Goal: Task Accomplishment & Management: Manage account settings

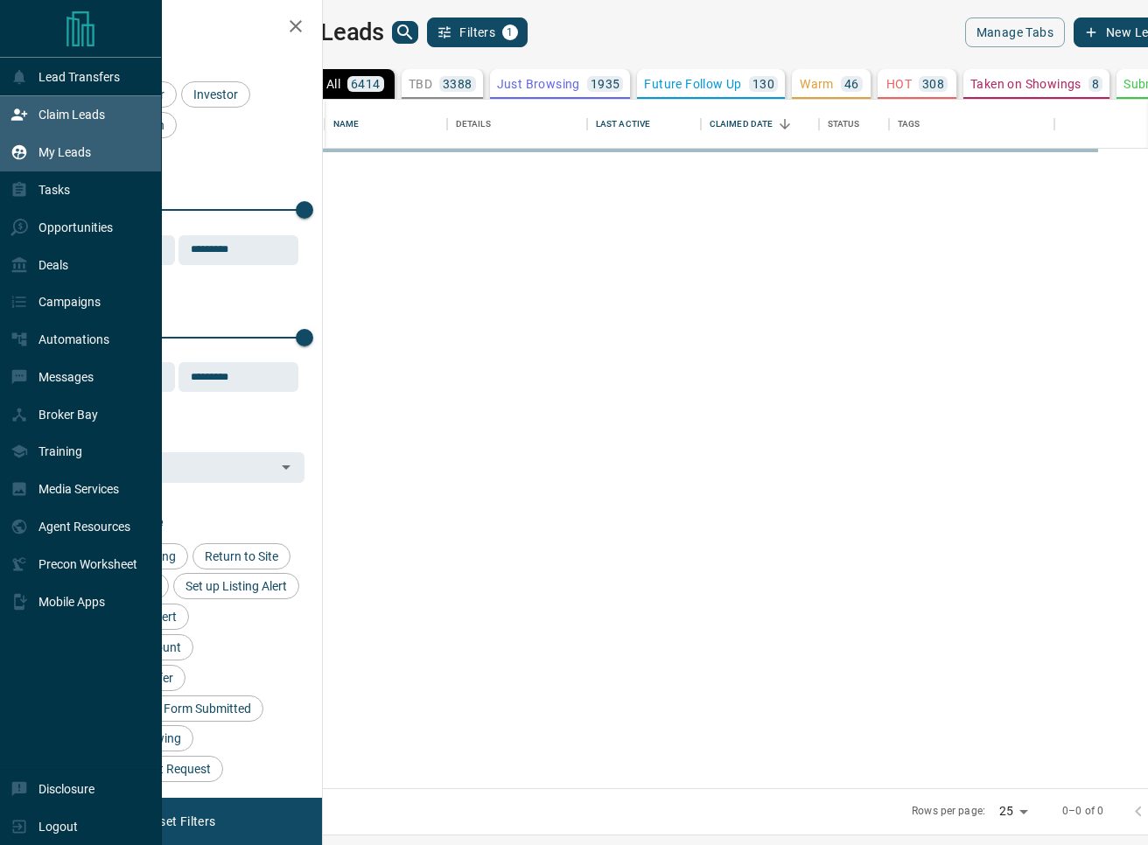
scroll to position [688, 817]
click at [48, 121] on p "Claim Leads" at bounding box center [71, 115] width 66 height 14
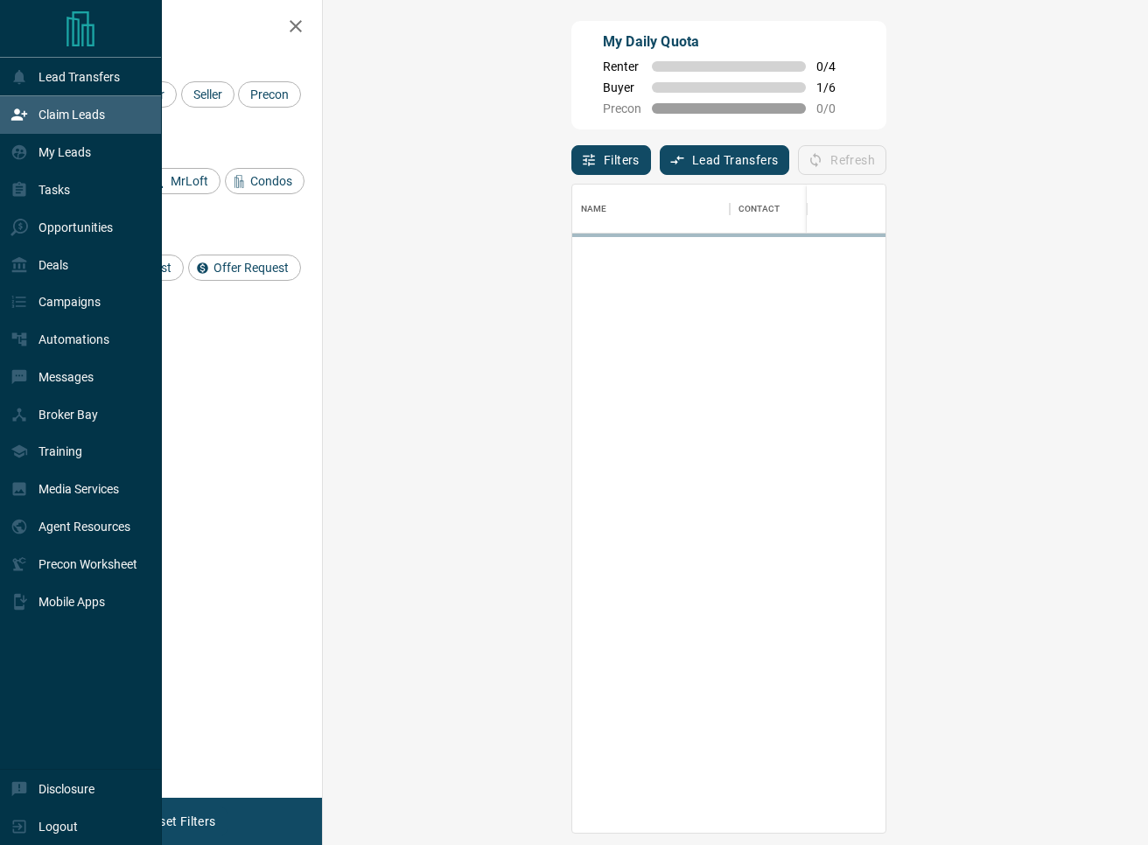
scroll to position [648, 787]
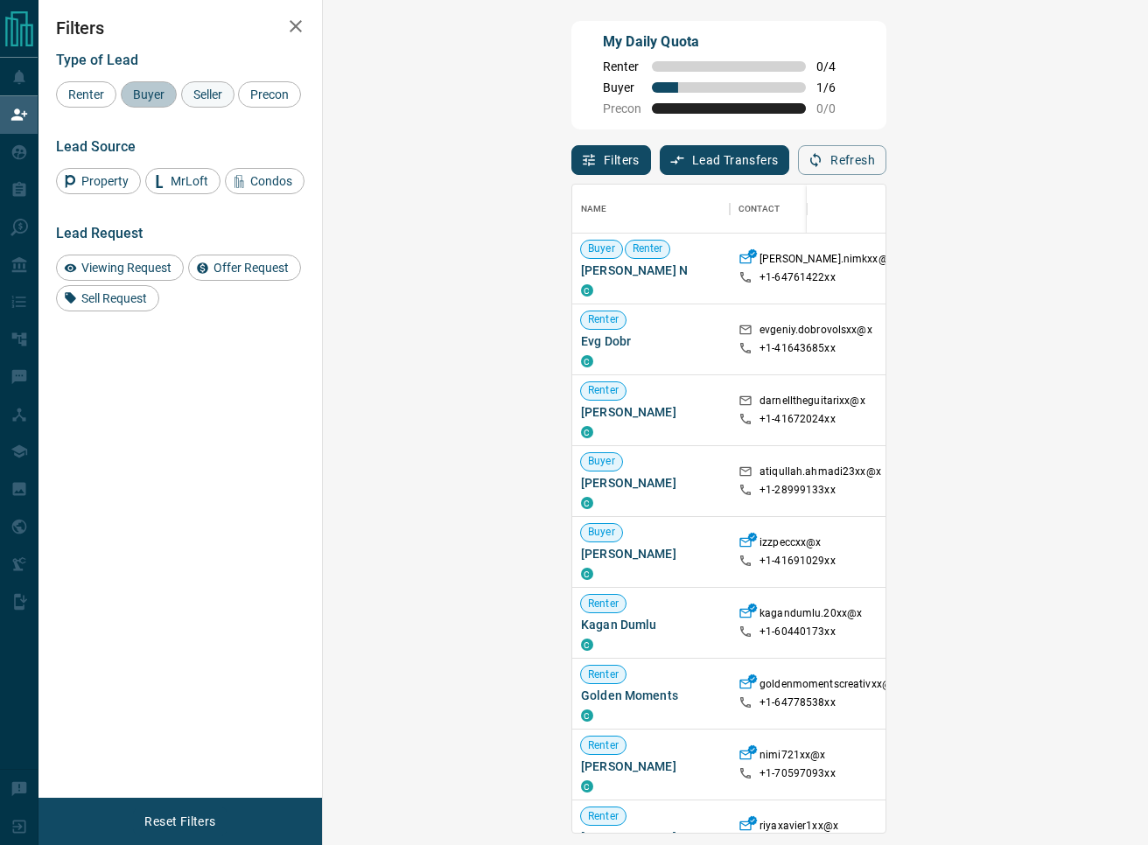
drag, startPoint x: 151, startPoint y: 100, endPoint x: 201, endPoint y: 97, distance: 49.9
click at [152, 100] on span "Buyer" at bounding box center [149, 94] width 44 height 14
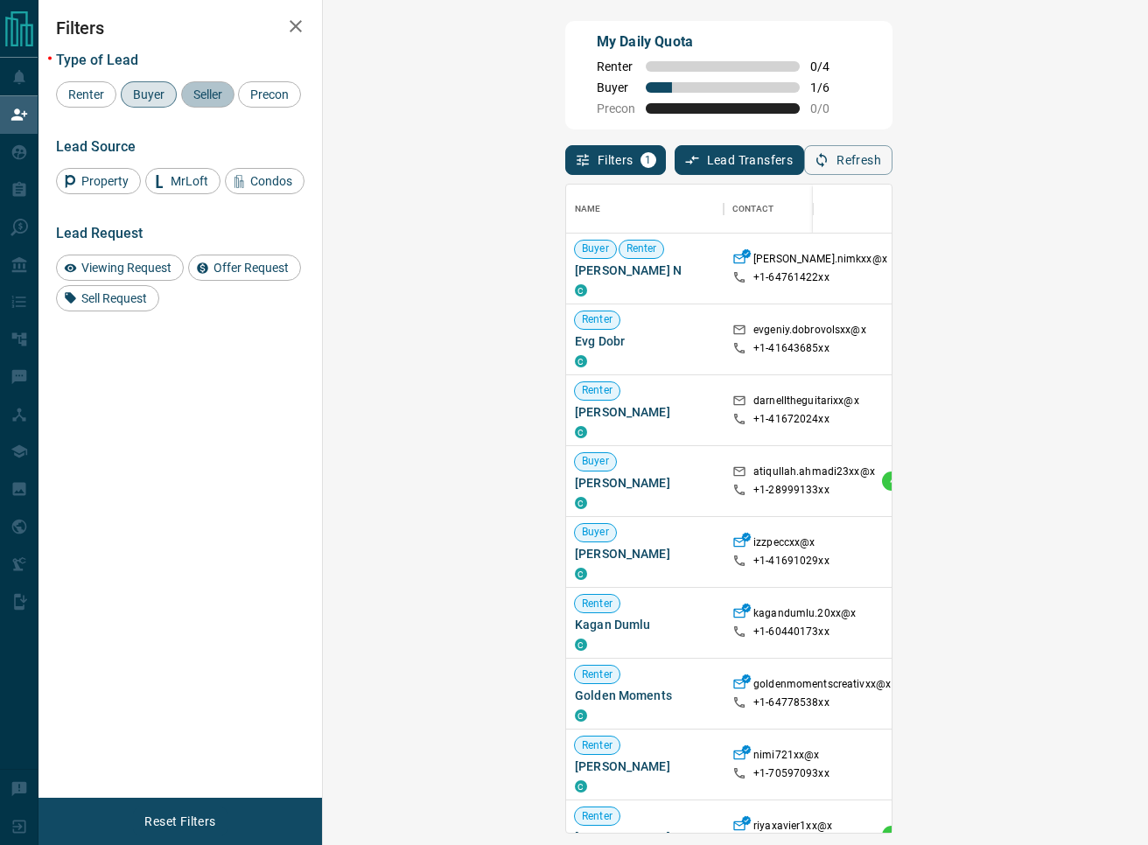
click at [201, 97] on span "Seller" at bounding box center [207, 94] width 41 height 14
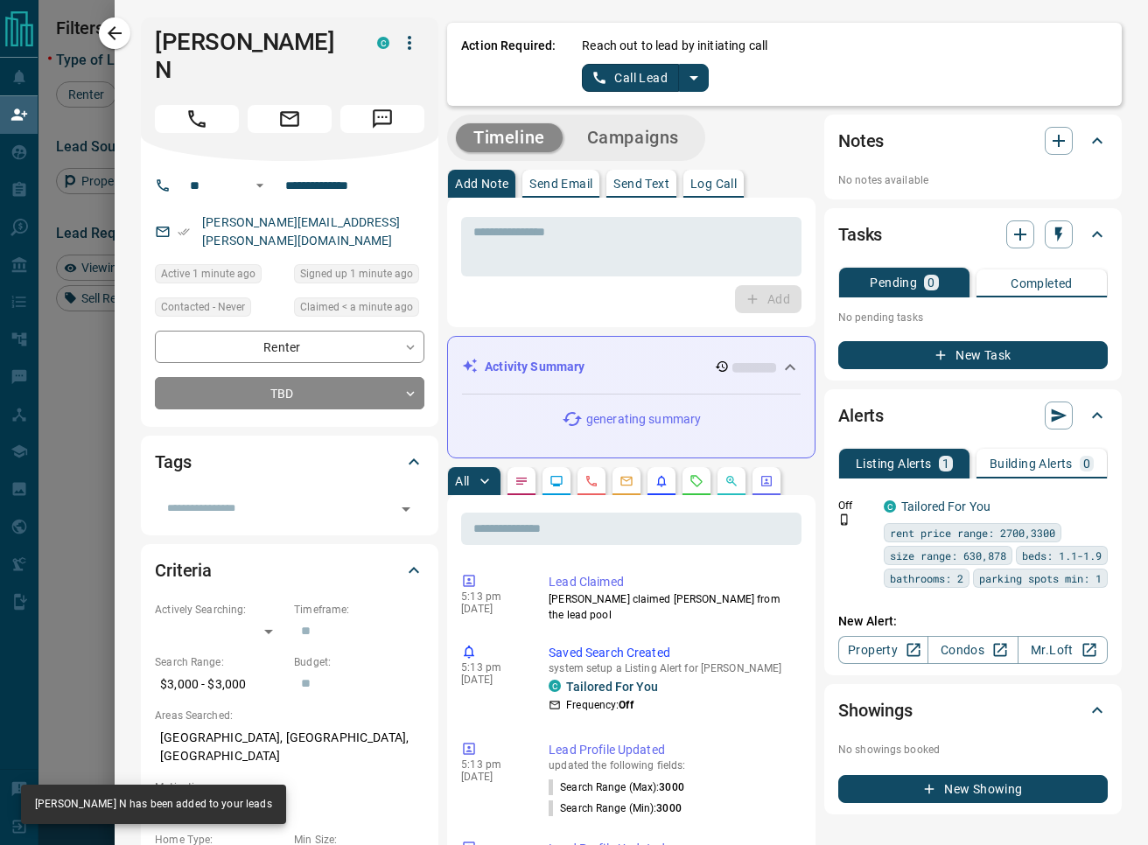
click at [695, 80] on icon "split button" at bounding box center [693, 77] width 21 height 21
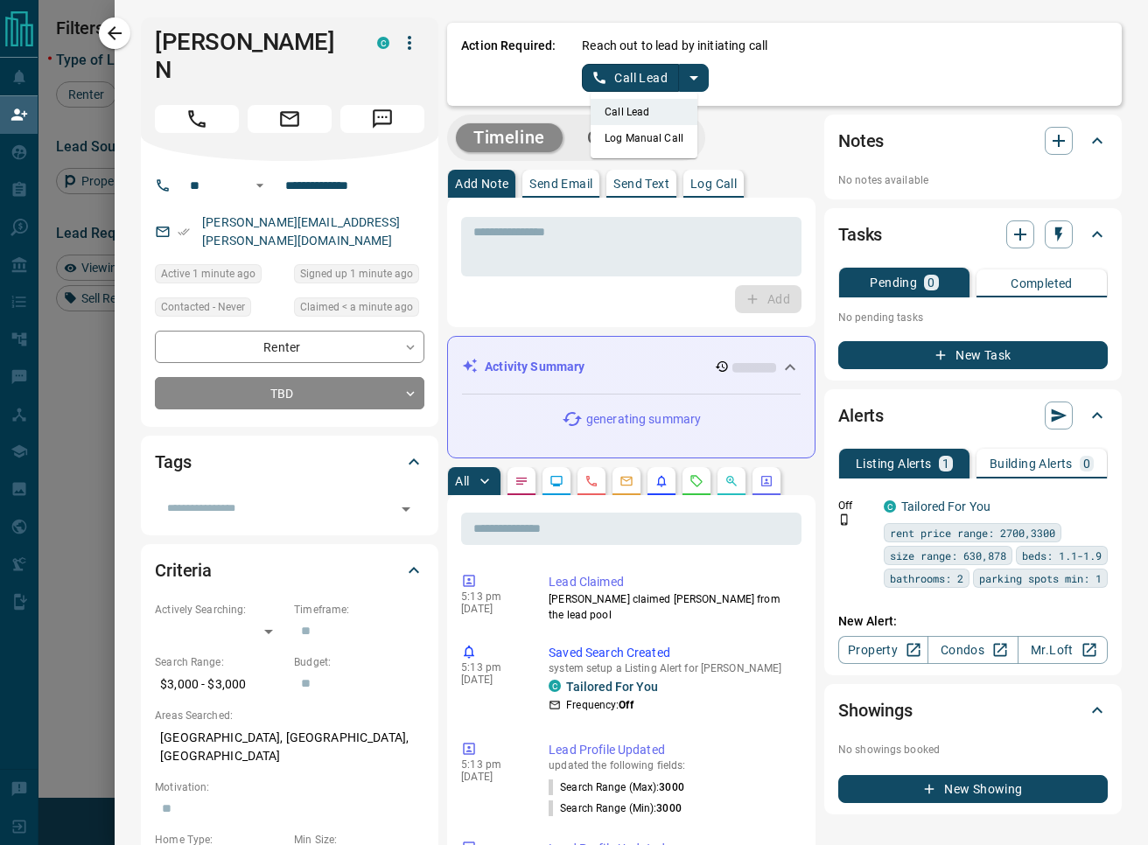
click at [654, 142] on li "Log Manual Call" at bounding box center [643, 138] width 107 height 26
click at [631, 74] on button "Log Manual Call" at bounding box center [639, 78] width 115 height 28
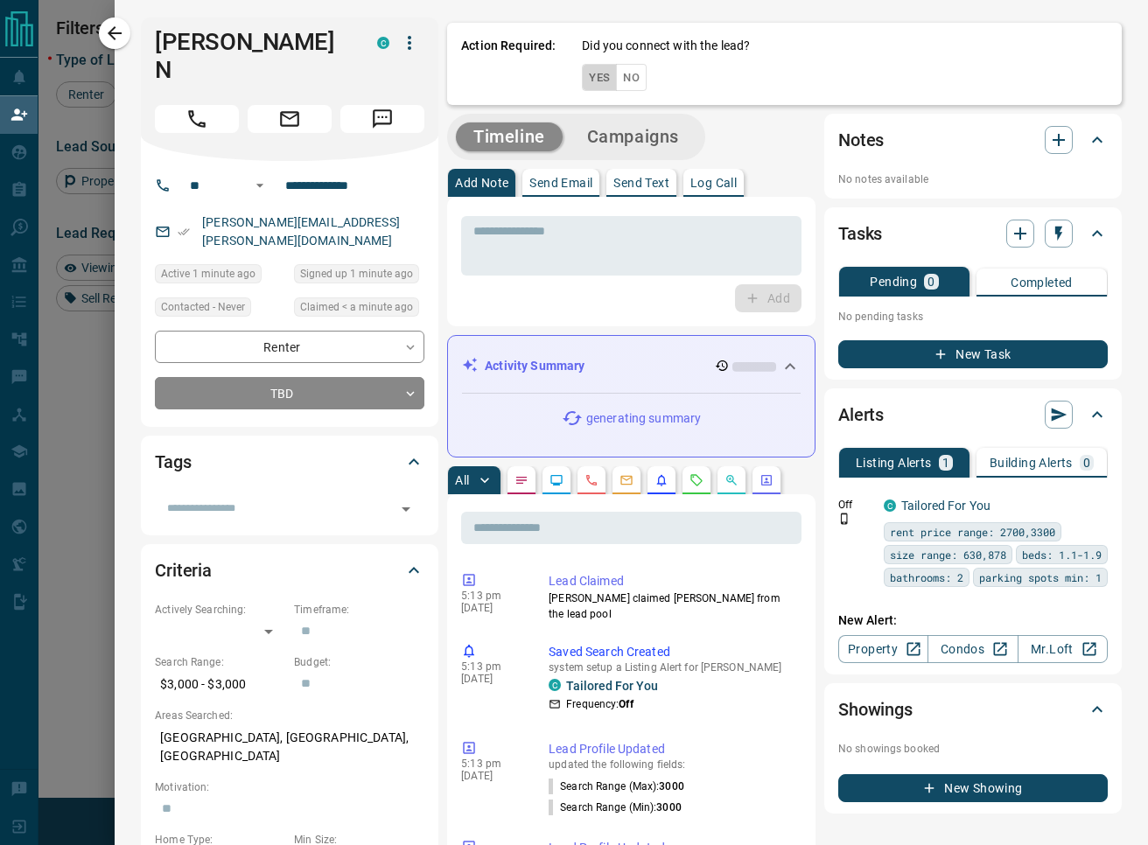
click at [594, 80] on button "Yes" at bounding box center [599, 77] width 35 height 27
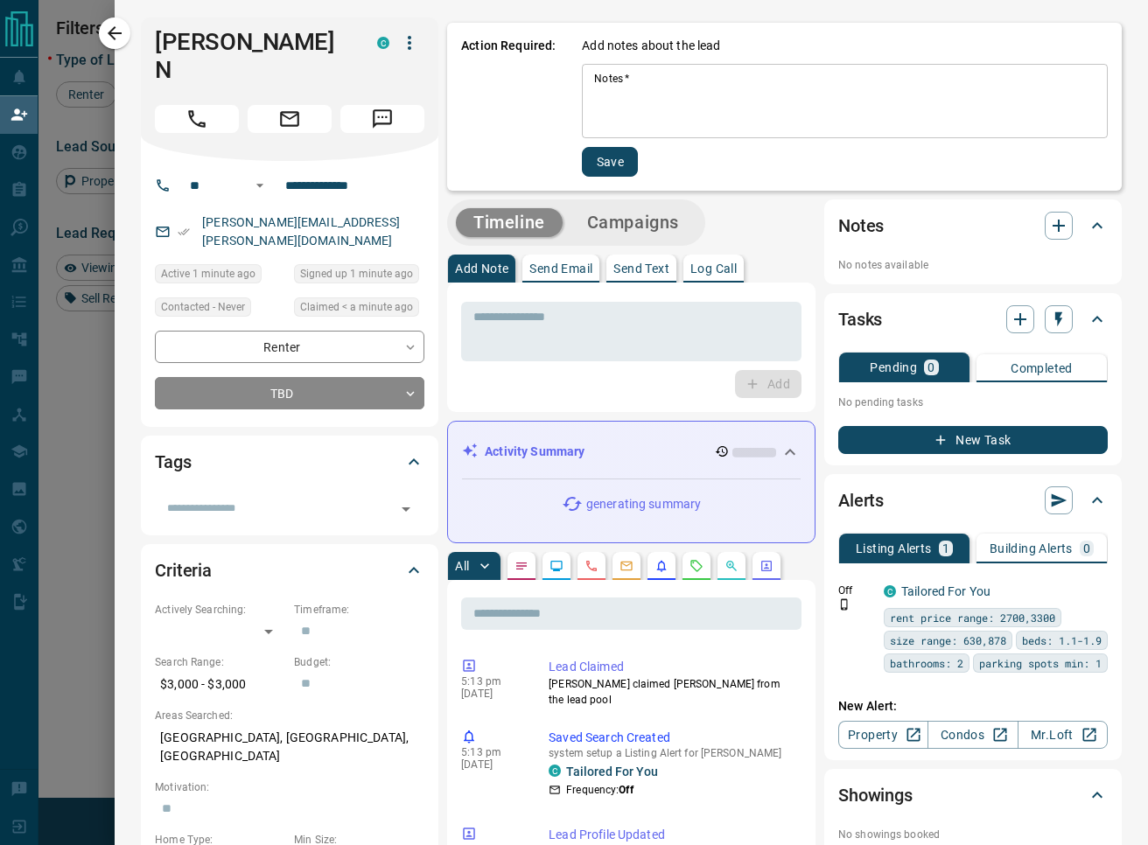
click at [618, 112] on textarea "Notes   *" at bounding box center [844, 101] width 501 height 59
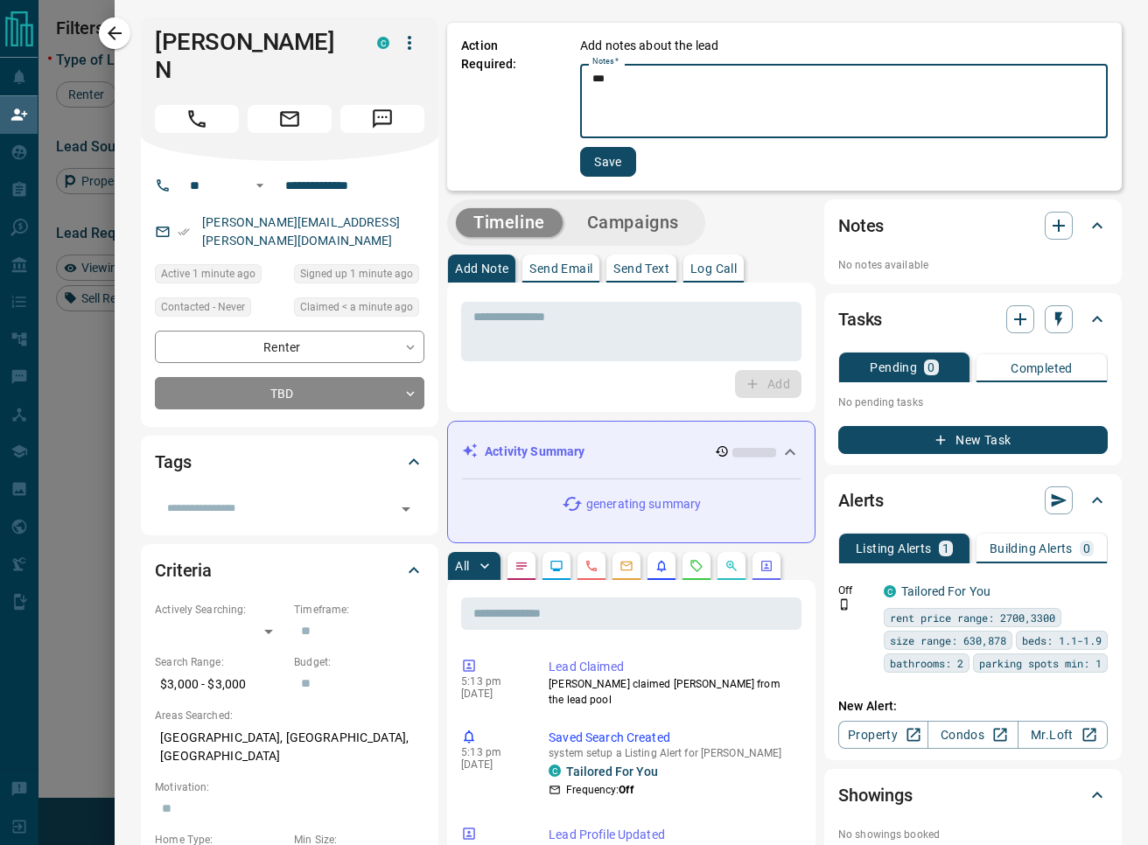
type textarea "***"
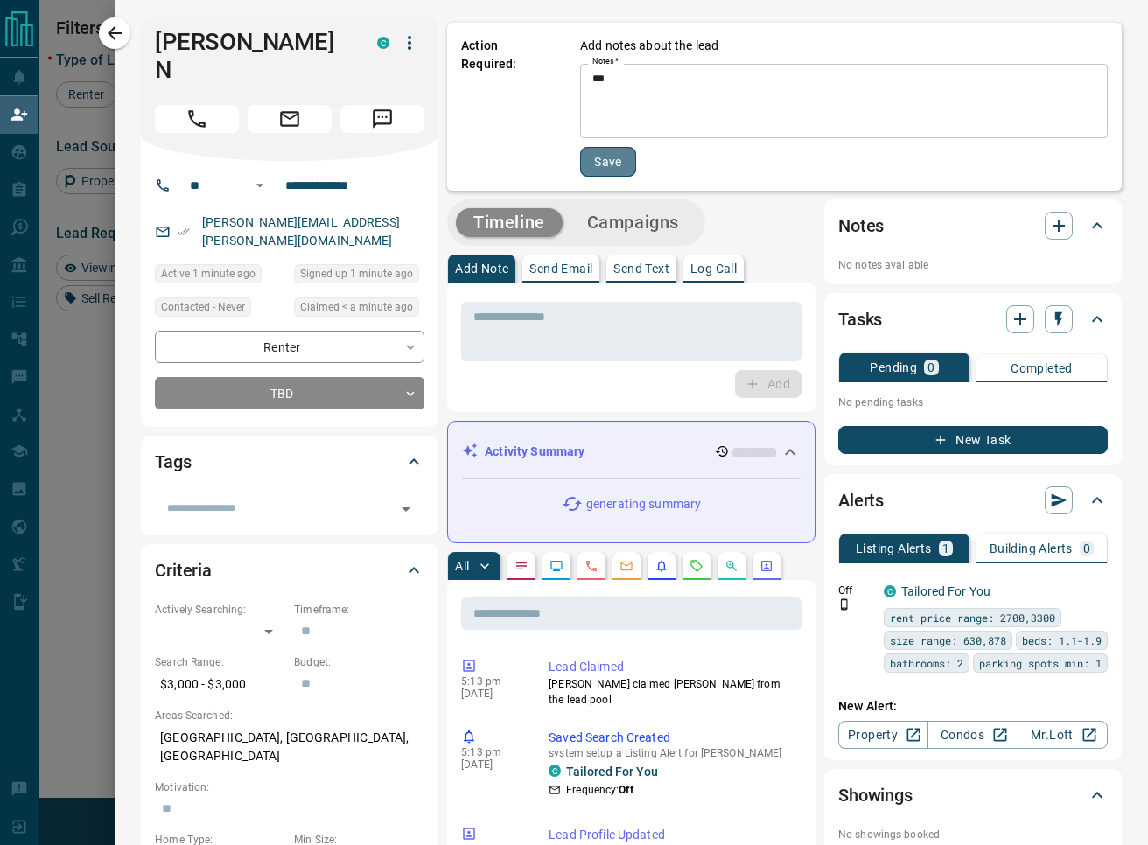
click at [614, 153] on button "Save" at bounding box center [608, 162] width 56 height 30
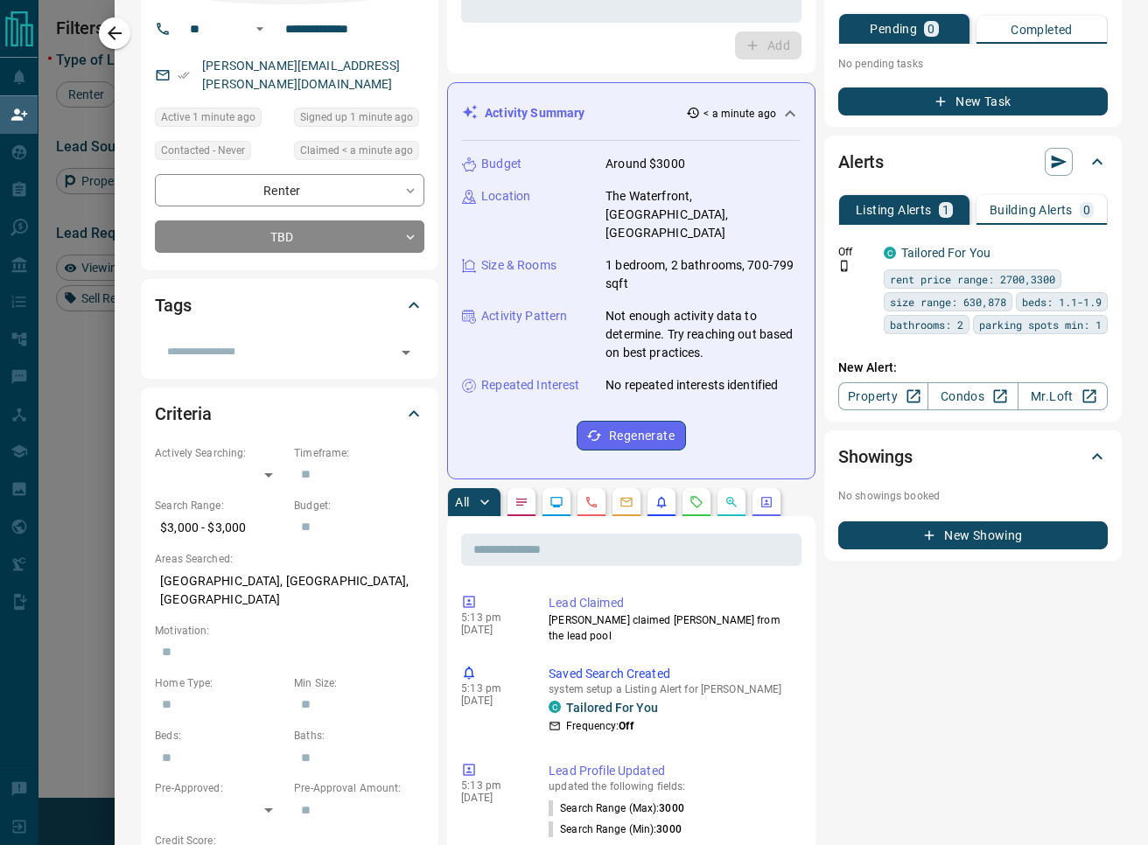
scroll to position [0, 0]
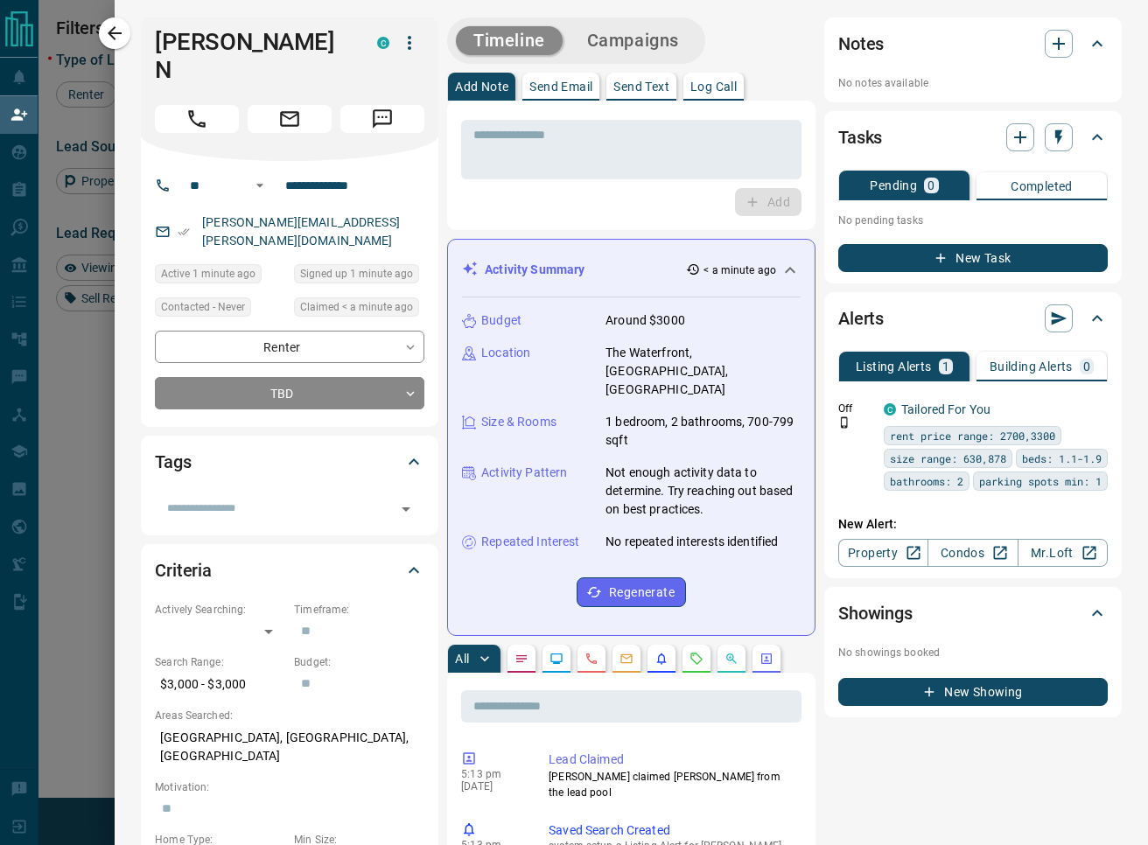
drag, startPoint x: 115, startPoint y: 44, endPoint x: 855, endPoint y: 255, distance: 768.9
click at [115, 44] on button "button" at bounding box center [114, 32] width 31 height 31
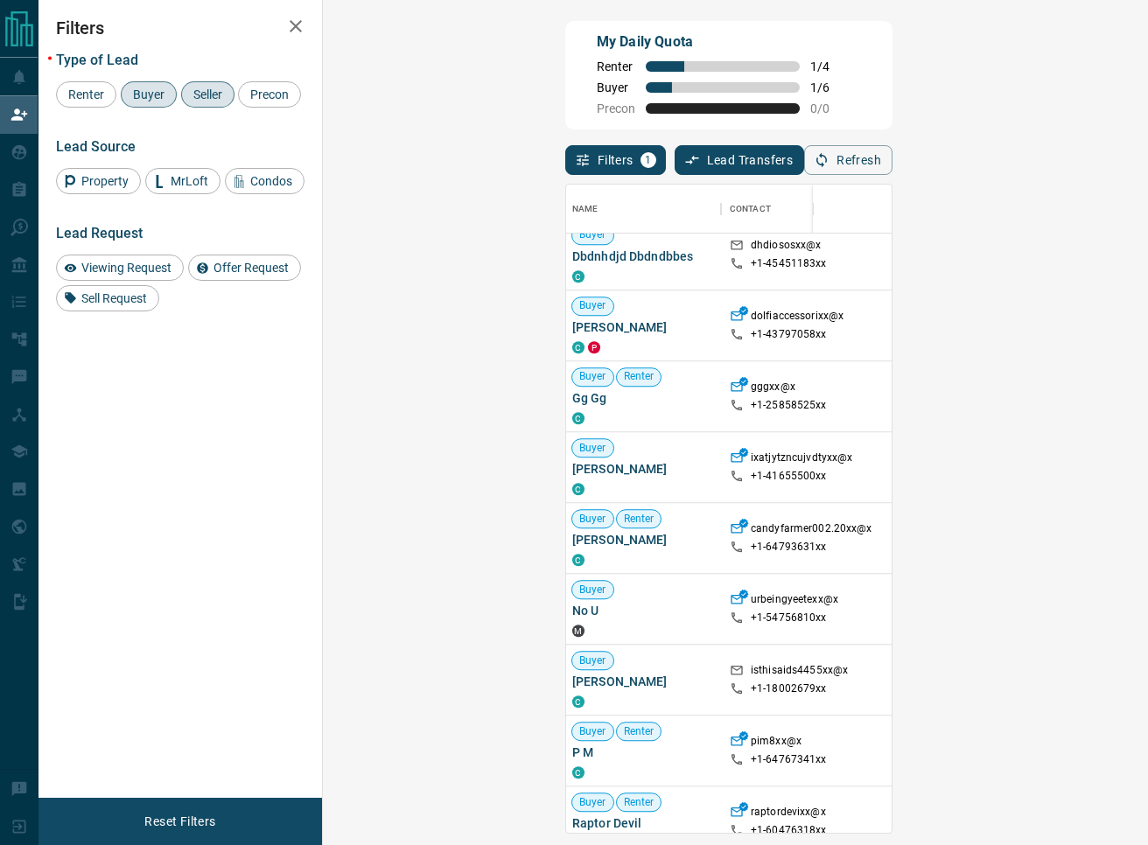
scroll to position [1291, 3]
